Goal: Transaction & Acquisition: Book appointment/travel/reservation

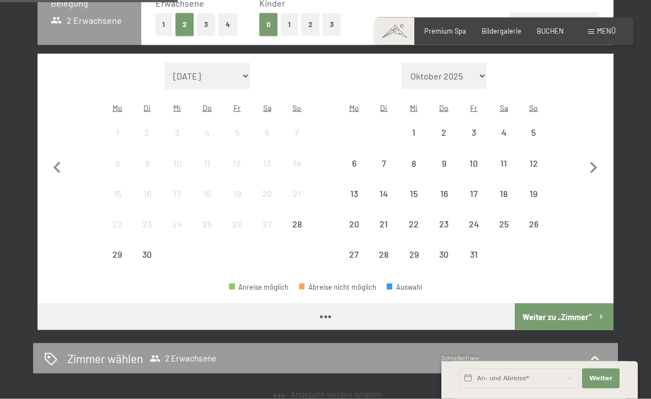
scroll to position [282, 0]
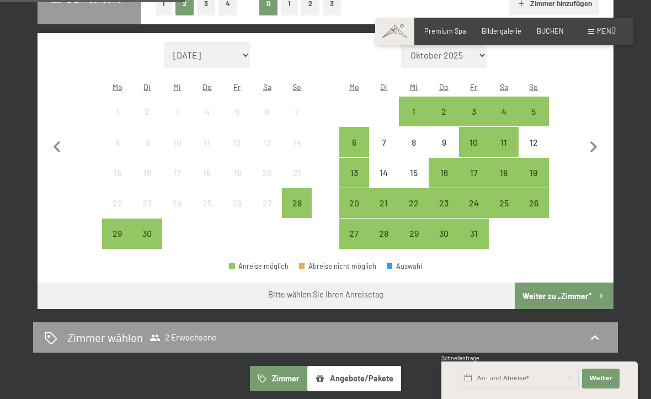
click at [536, 107] on div "5" at bounding box center [534, 121] width 28 height 28
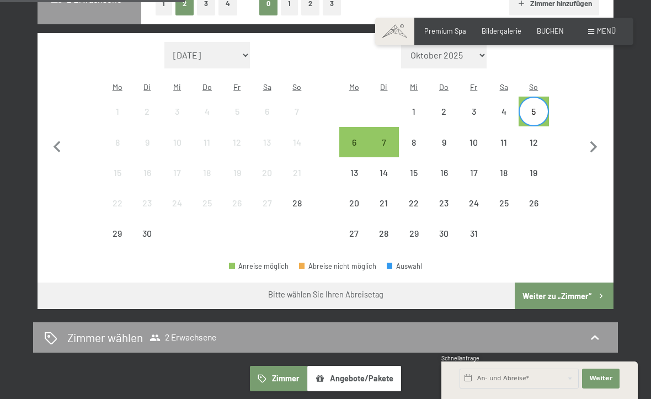
click at [534, 138] on div "12" at bounding box center [534, 152] width 28 height 28
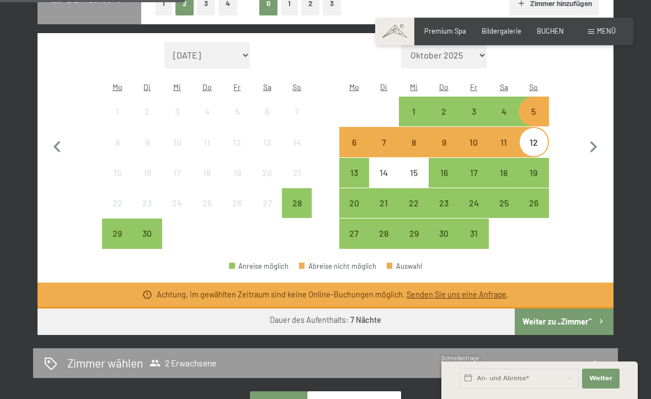
click at [535, 107] on div "5" at bounding box center [534, 121] width 28 height 28
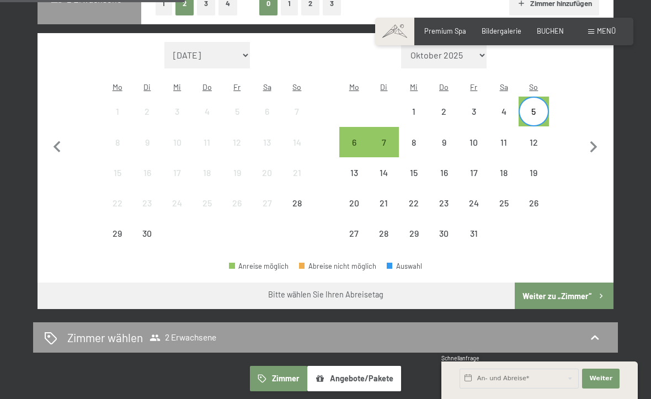
click at [476, 138] on div "10" at bounding box center [474, 152] width 28 height 28
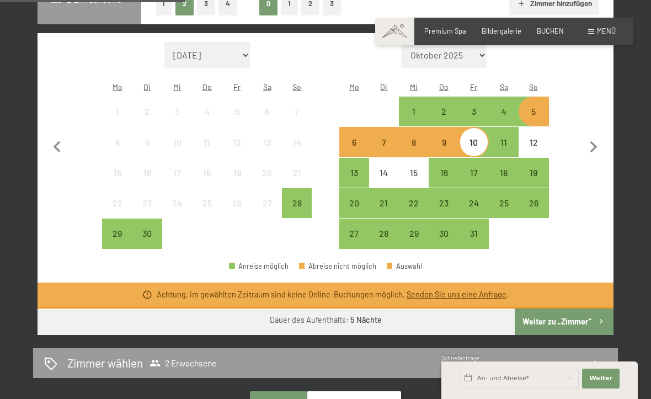
click at [540, 107] on div "5" at bounding box center [534, 121] width 28 height 28
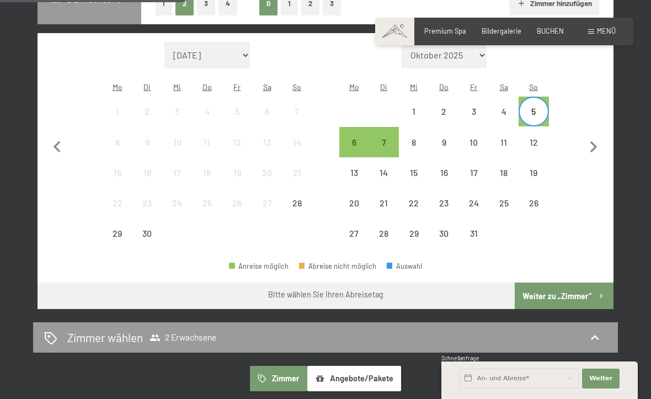
click at [578, 283] on button "Weiter zu „Zimmer“" at bounding box center [564, 296] width 99 height 26
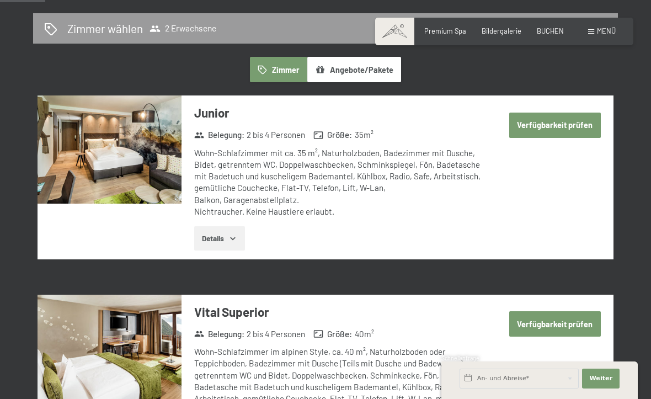
scroll to position [240, 0]
click at [563, 118] on button "Verfügbarkeit prüfen" at bounding box center [555, 125] width 92 height 25
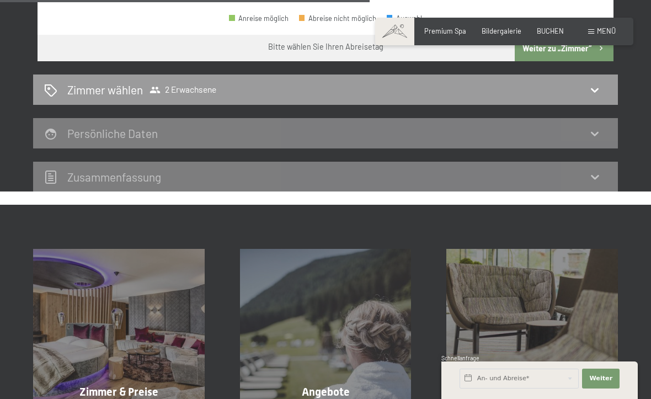
click at [574, 82] on div "Zimmer wählen 2 Erwachsene" at bounding box center [325, 90] width 563 height 16
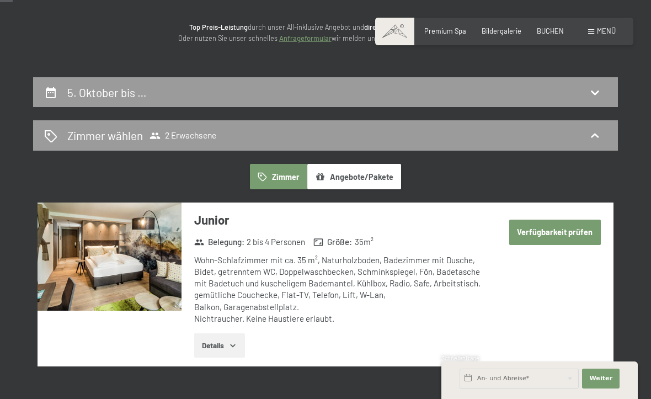
scroll to position [0, 0]
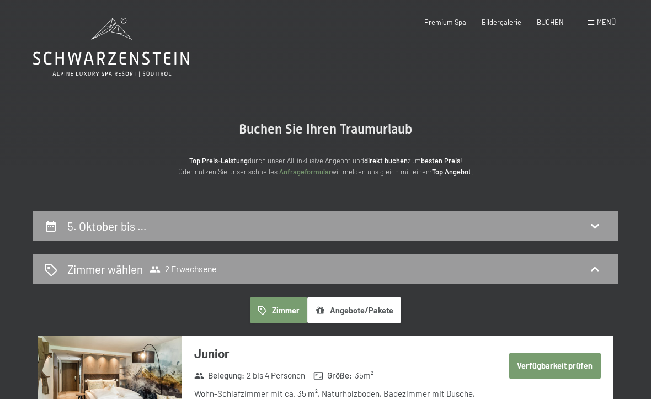
click at [606, 224] on div "5. Oktober bis …" at bounding box center [325, 226] width 563 height 16
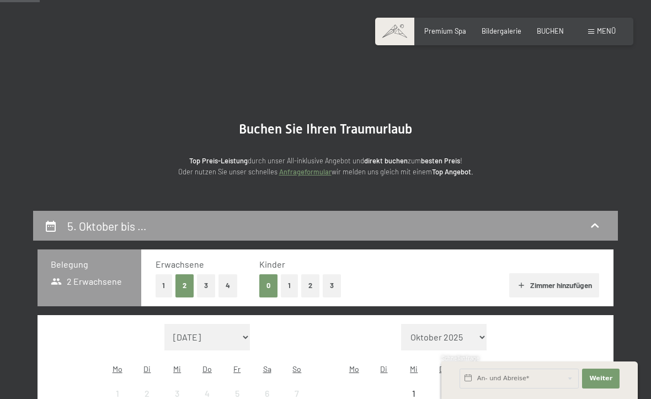
scroll to position [210, 0]
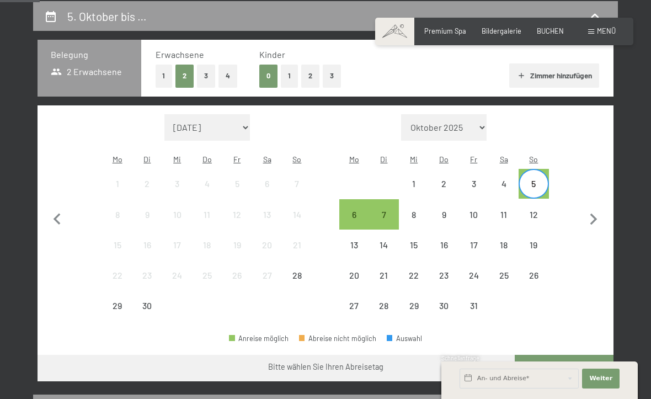
click at [536, 179] on div "5" at bounding box center [534, 193] width 28 height 28
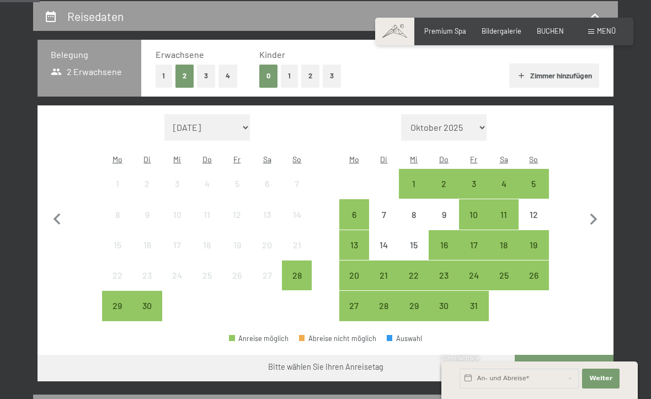
click at [529, 210] on div "12" at bounding box center [534, 224] width 28 height 28
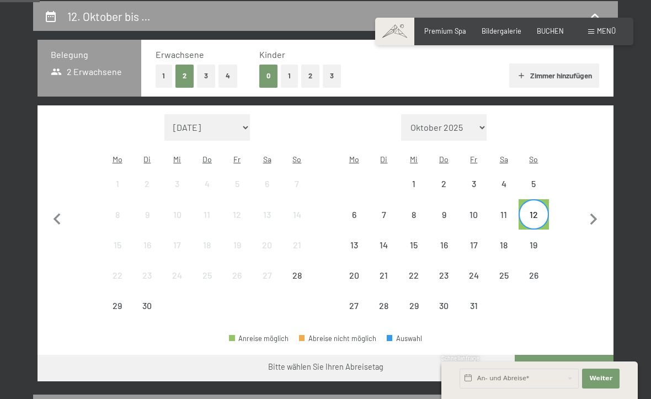
click at [533, 179] on div "5" at bounding box center [534, 193] width 28 height 28
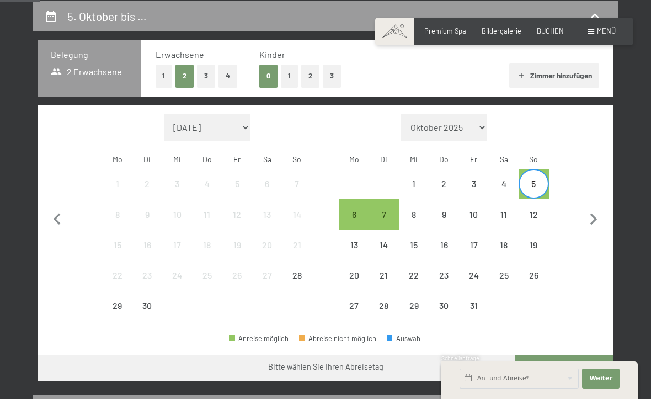
click at [536, 210] on div "12" at bounding box center [534, 224] width 28 height 28
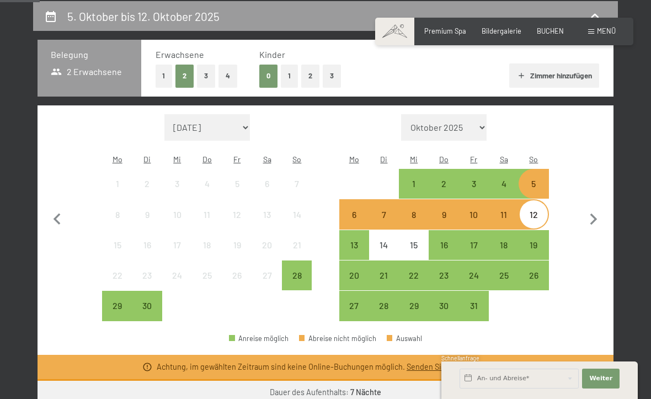
click at [537, 210] on div "12" at bounding box center [534, 224] width 28 height 28
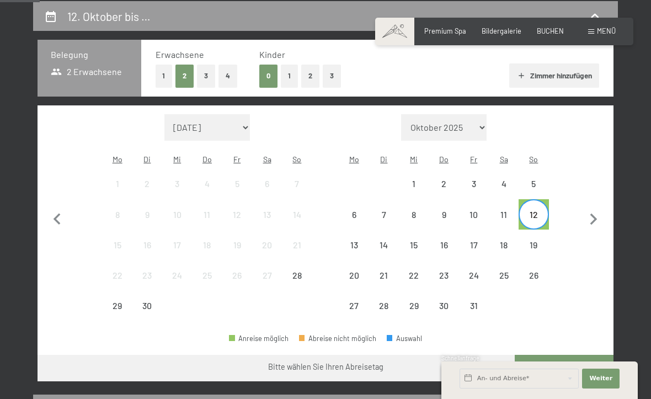
click at [538, 241] on div "19" at bounding box center [534, 255] width 28 height 28
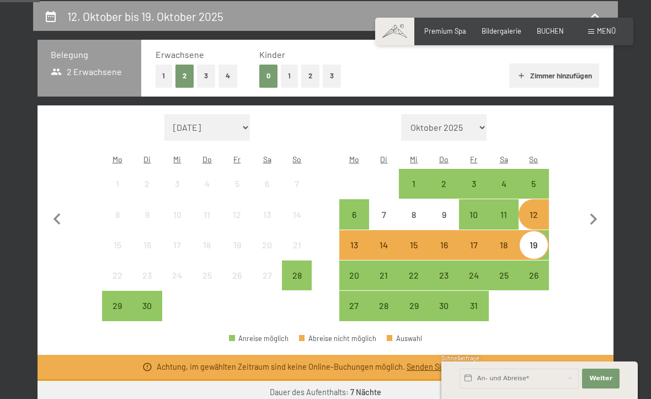
click at [536, 241] on div "19" at bounding box center [534, 255] width 28 height 28
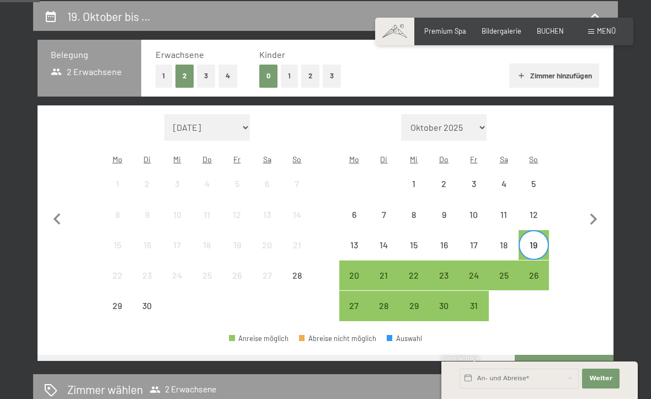
click at [538, 271] on div "26" at bounding box center [534, 285] width 28 height 28
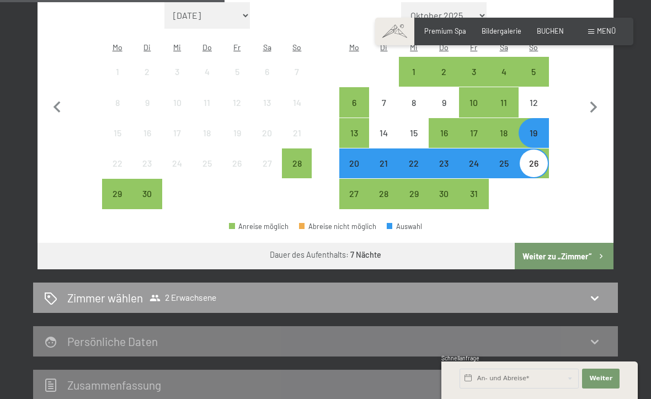
click at [579, 290] on div "Zimmer wählen 2 Erwachsene" at bounding box center [325, 298] width 563 height 16
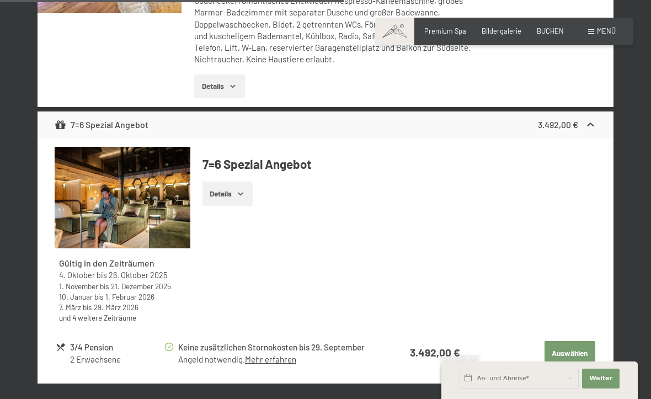
scroll to position [1480, 0]
